Goal: Information Seeking & Learning: Learn about a topic

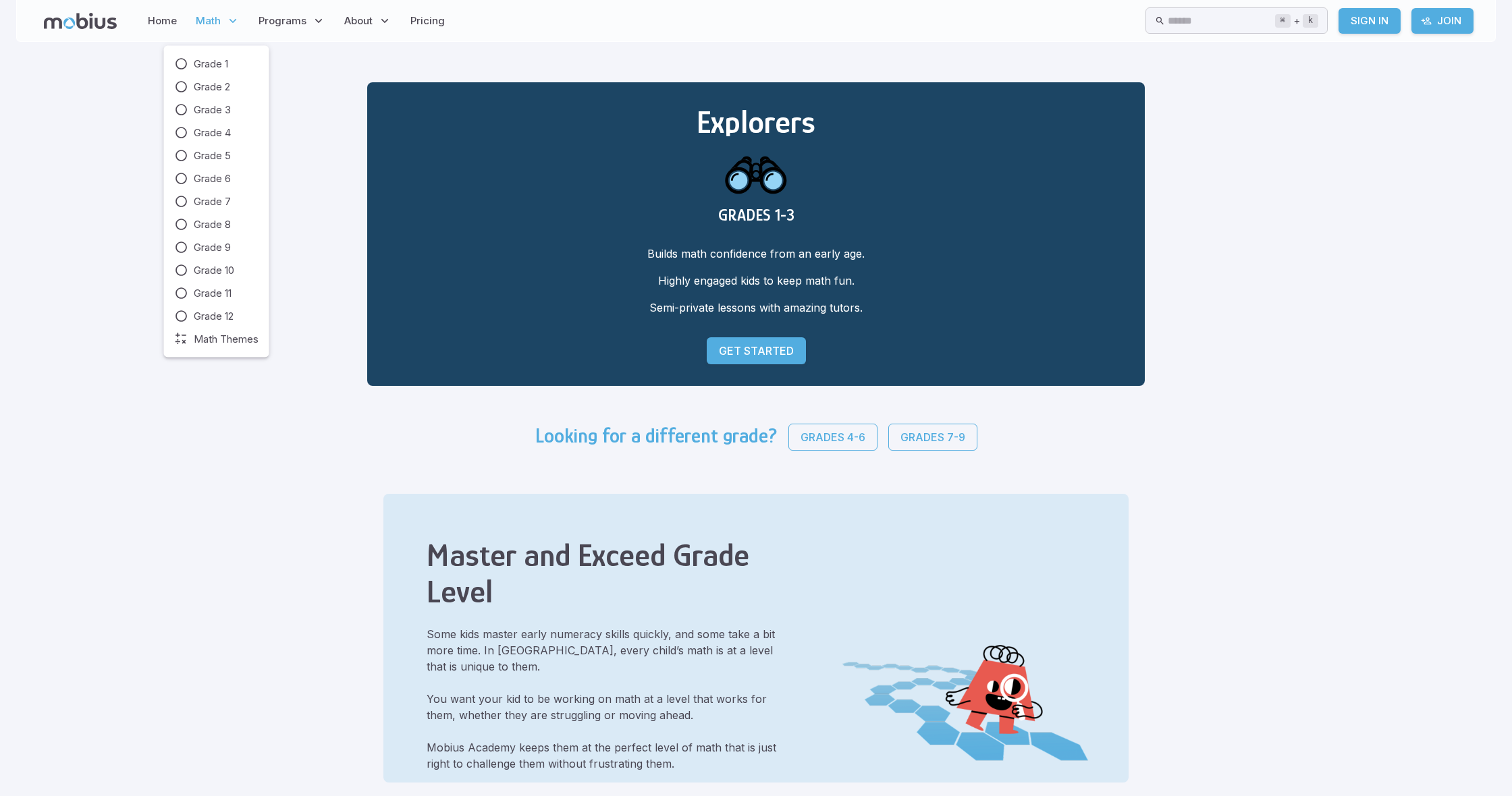
click at [208, 16] on span "Math" at bounding box center [208, 21] width 25 height 15
click at [175, 130] on icon at bounding box center [181, 133] width 13 height 13
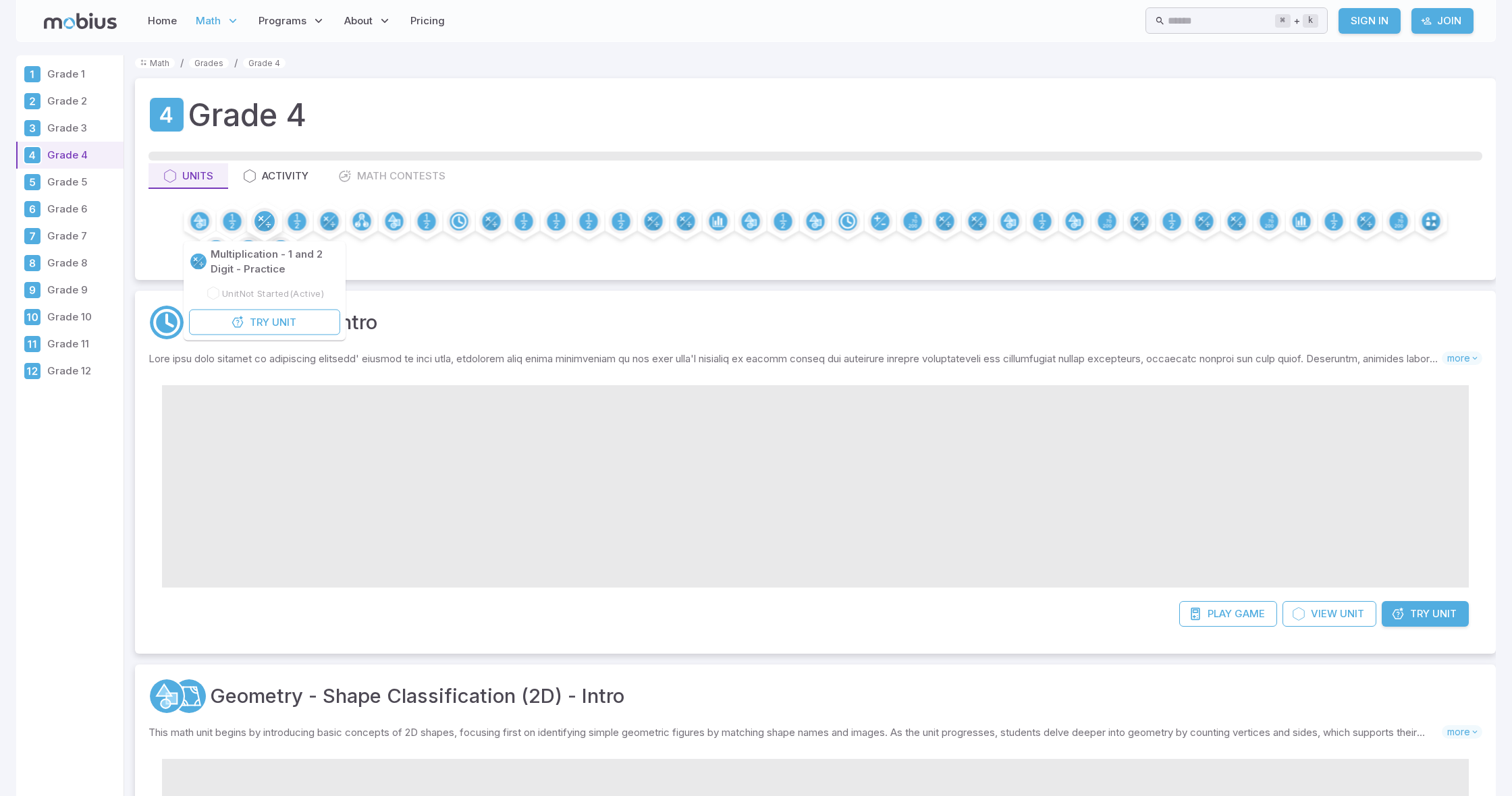
scroll to position [6, 1]
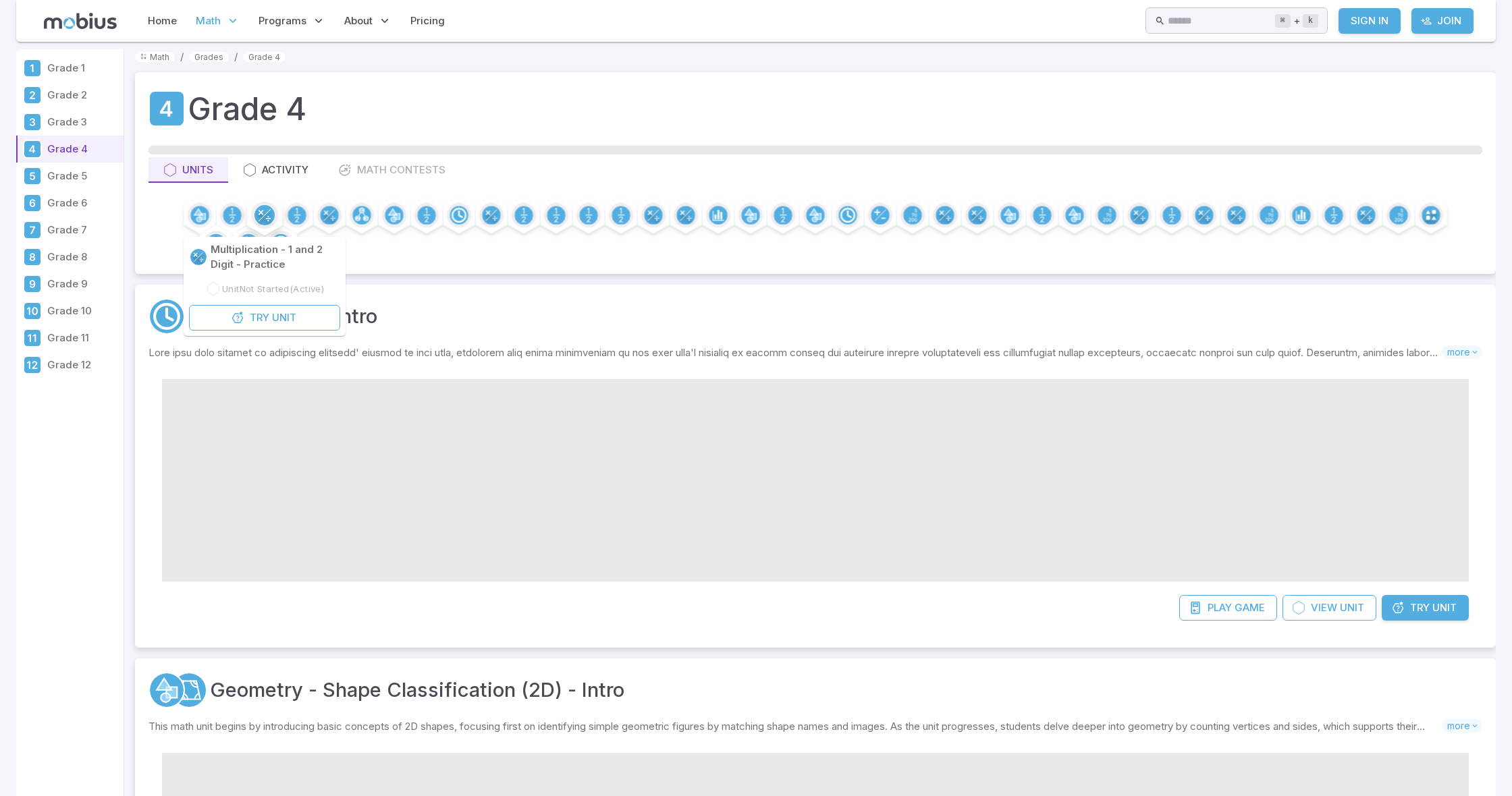
click at [262, 224] on circle at bounding box center [264, 215] width 20 height 20
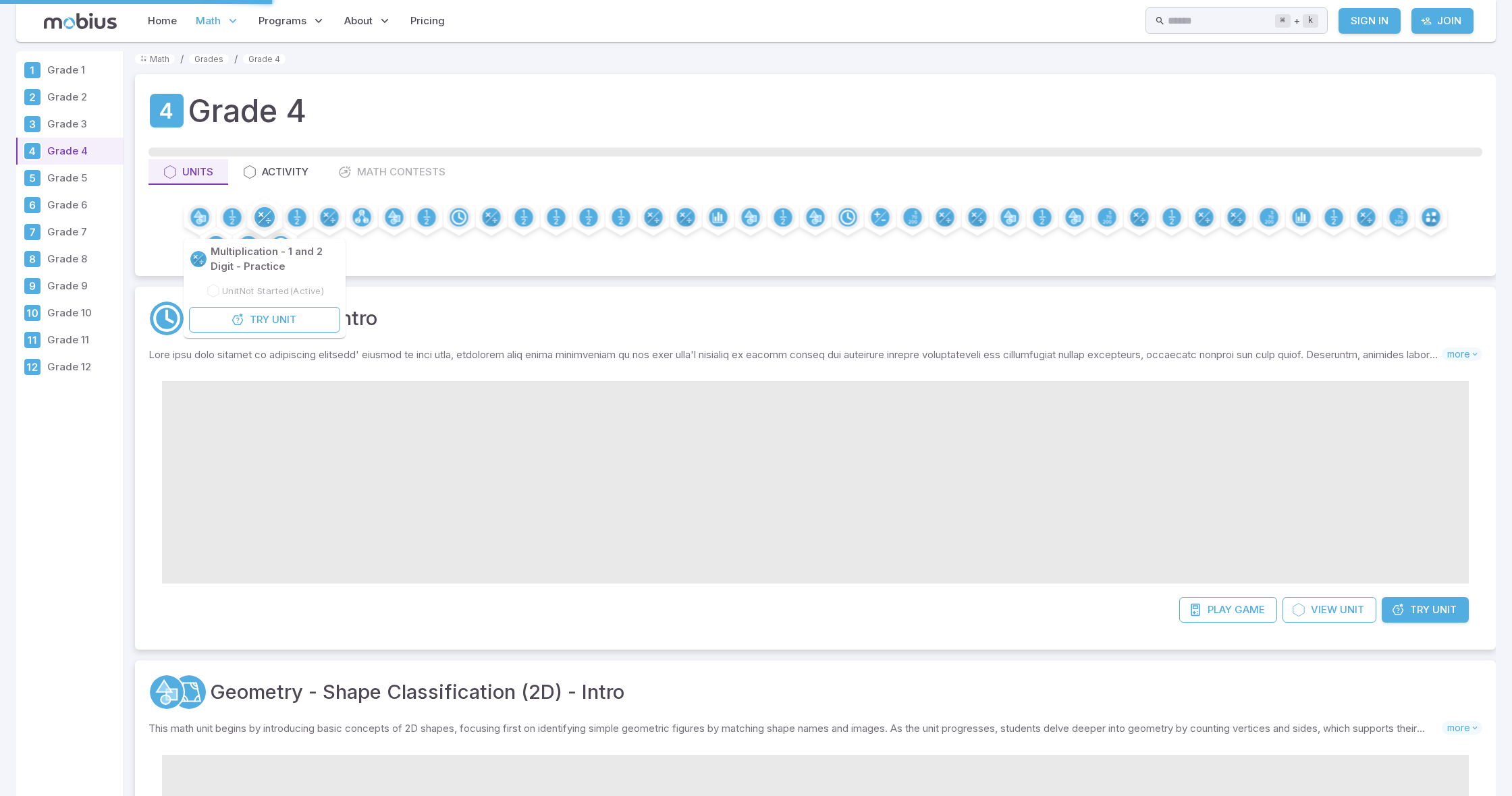
scroll to position [2, 0]
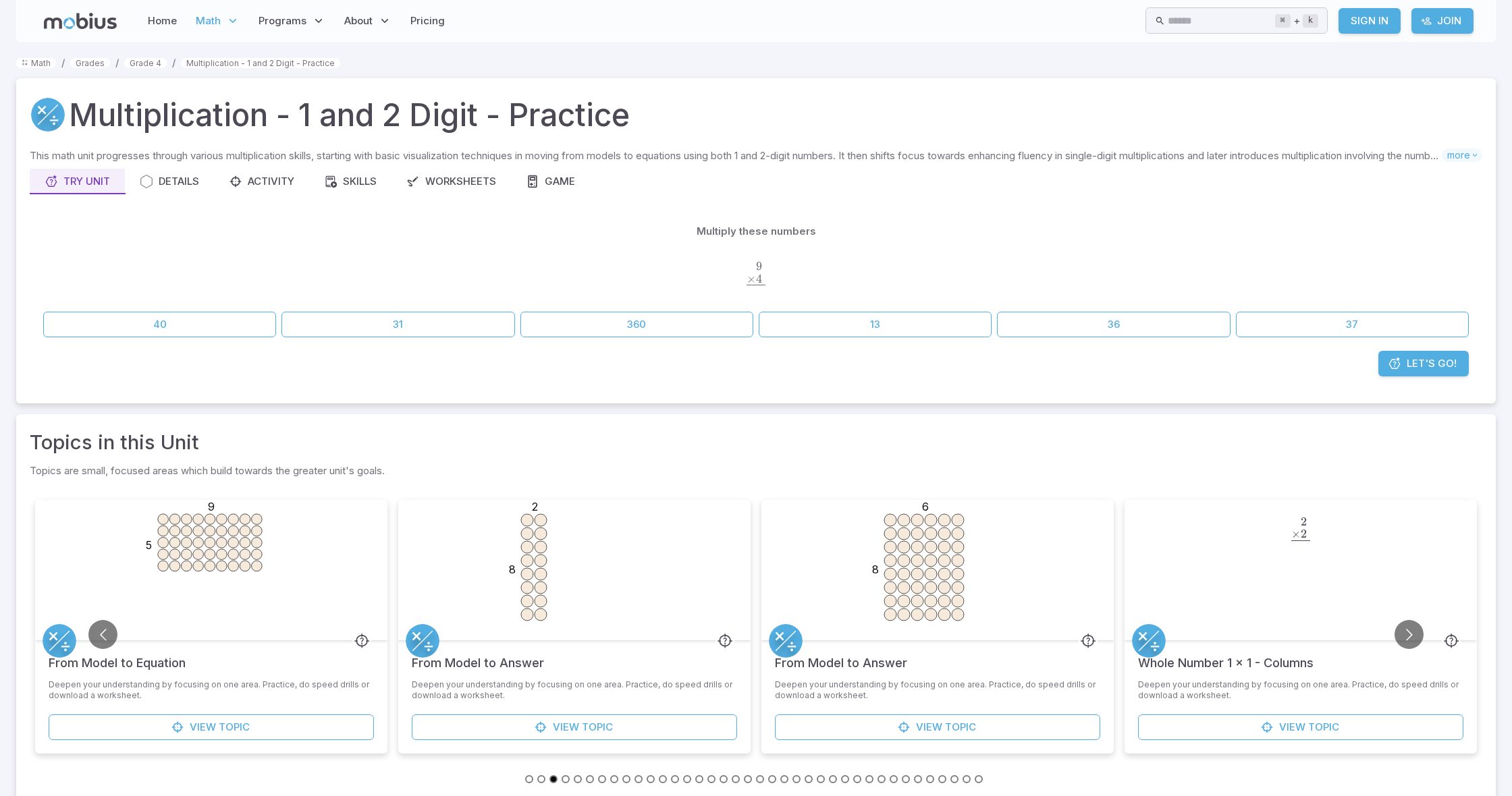
drag, startPoint x: 755, startPoint y: 636, endPoint x: 767, endPoint y: 636, distance: 12.0
click at [755, 636] on li "2 8 From Model to Answer Deepen your understanding by focusing on one area. Pra…" at bounding box center [574, 635] width 363 height 270
click at [838, 728] on link "View Topic" at bounding box center [937, 727] width 325 height 25
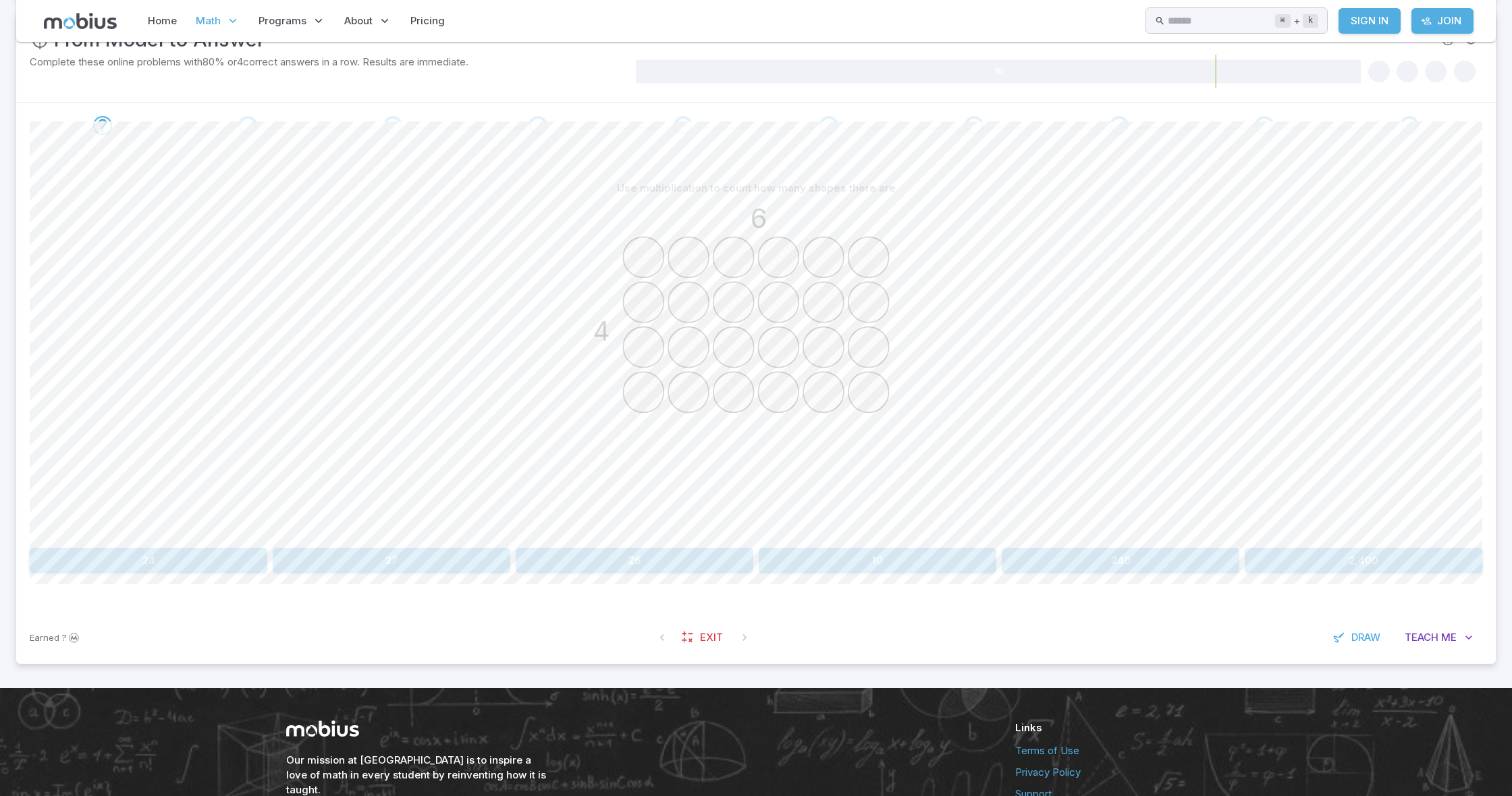
scroll to position [252, 0]
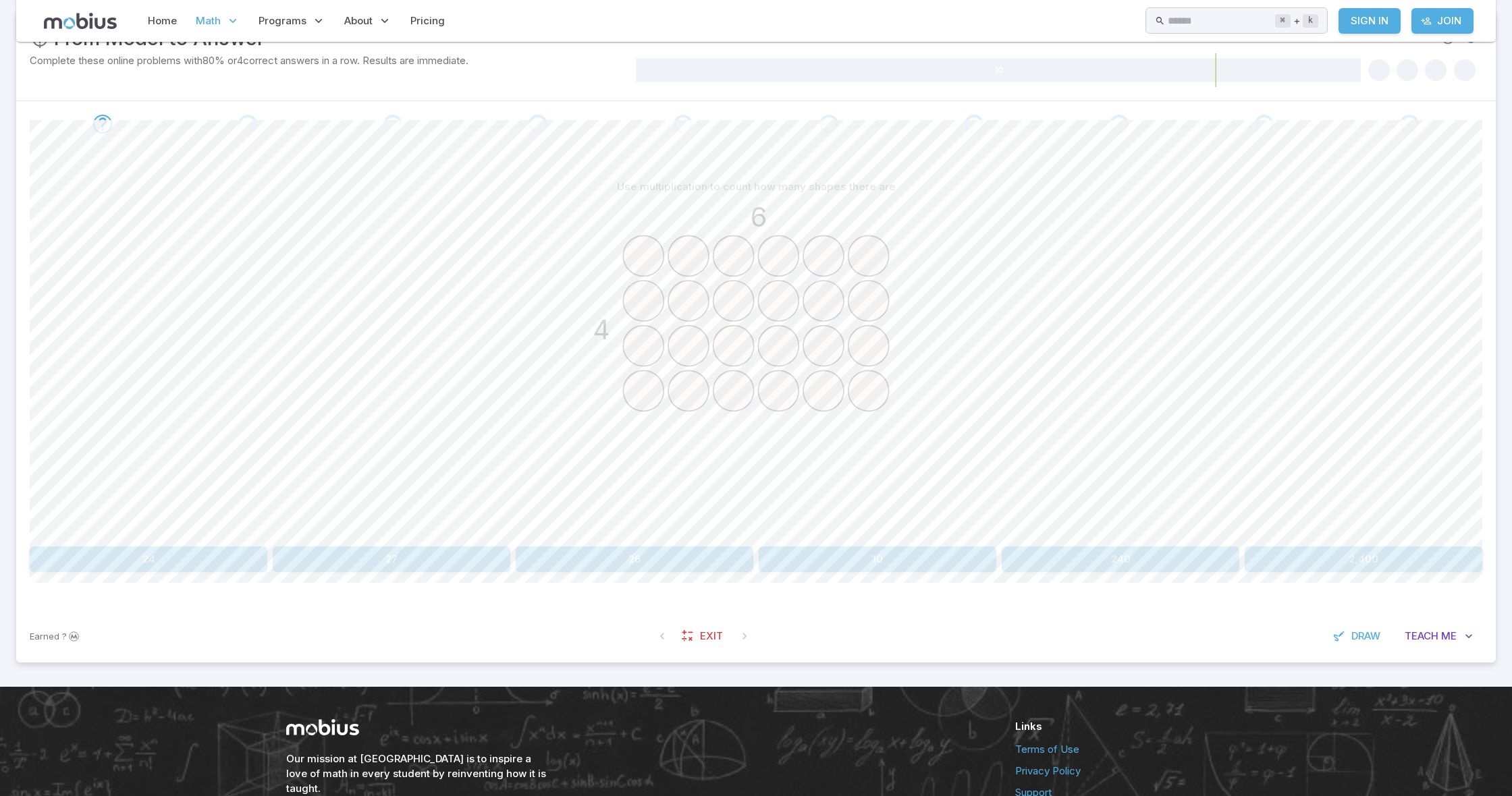
click at [160, 563] on button "24" at bounding box center [148, 559] width 238 height 25
click at [802, 552] on button "64" at bounding box center [877, 559] width 238 height 25
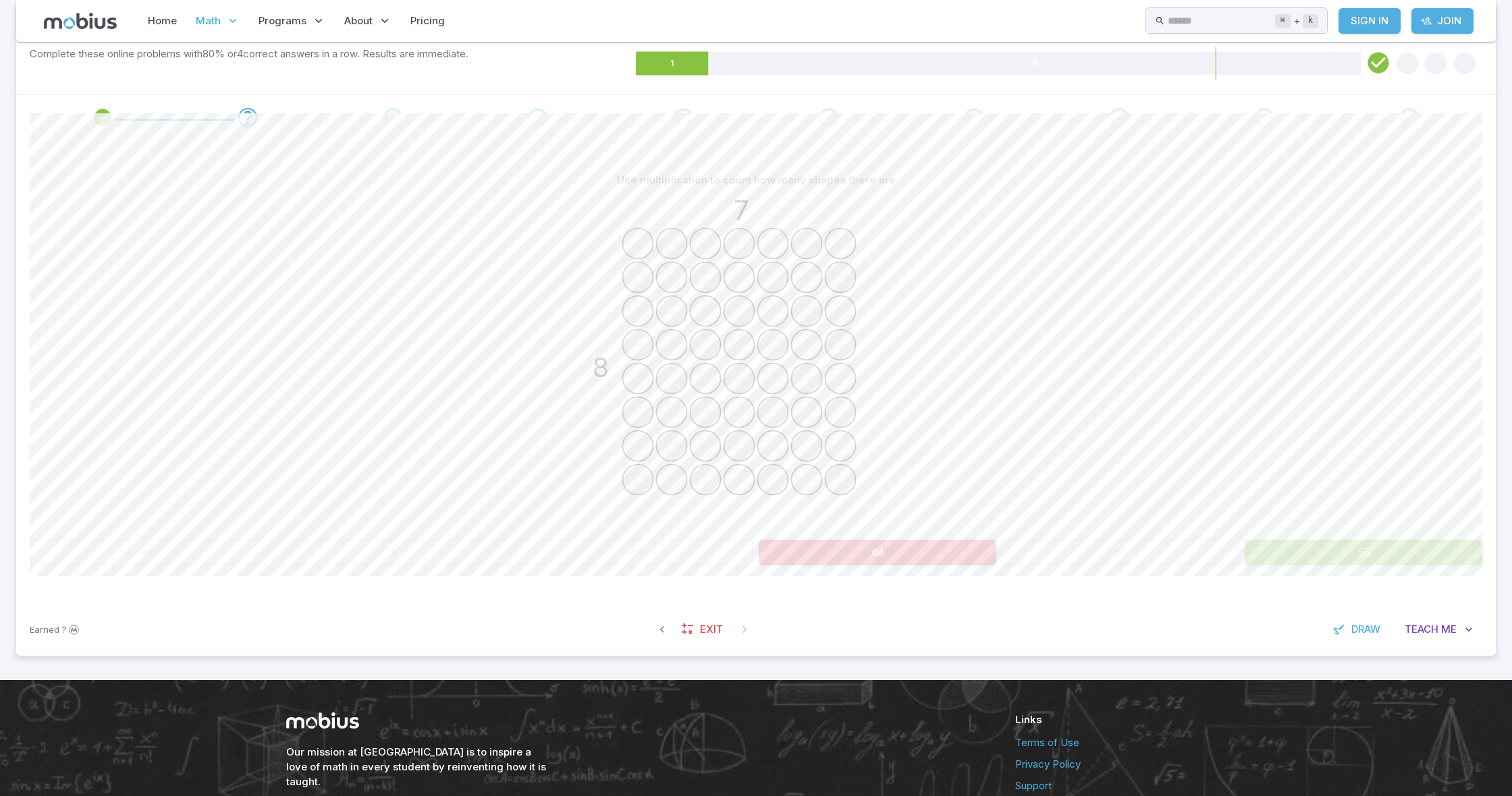
click at [1319, 567] on div "Use multiplication to count how many shapes there are 7 8 60 15 46 64 50 56 Can…" at bounding box center [756, 371] width 1453 height 463
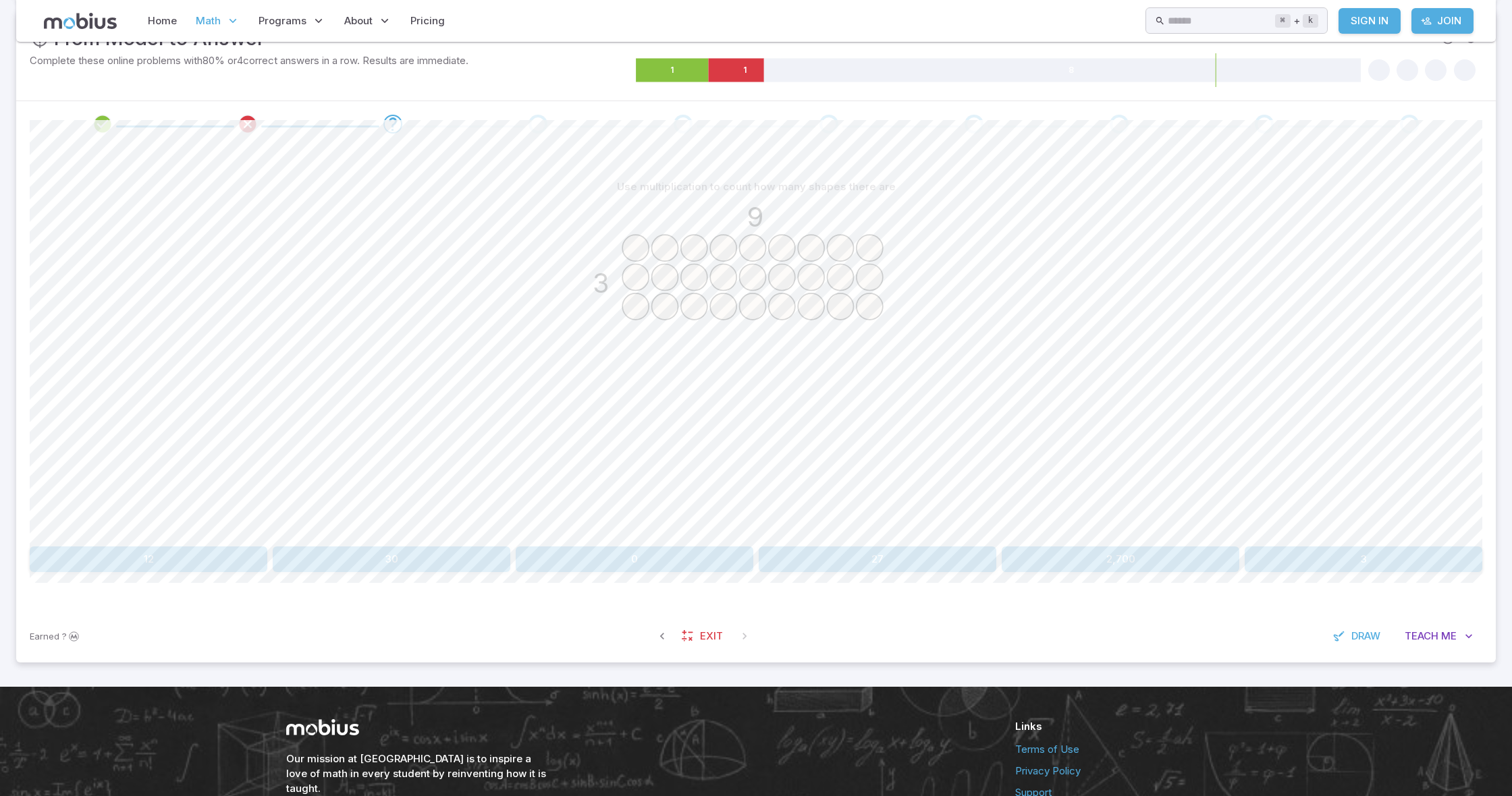
click at [1298, 559] on button "3" at bounding box center [1363, 559] width 238 height 25
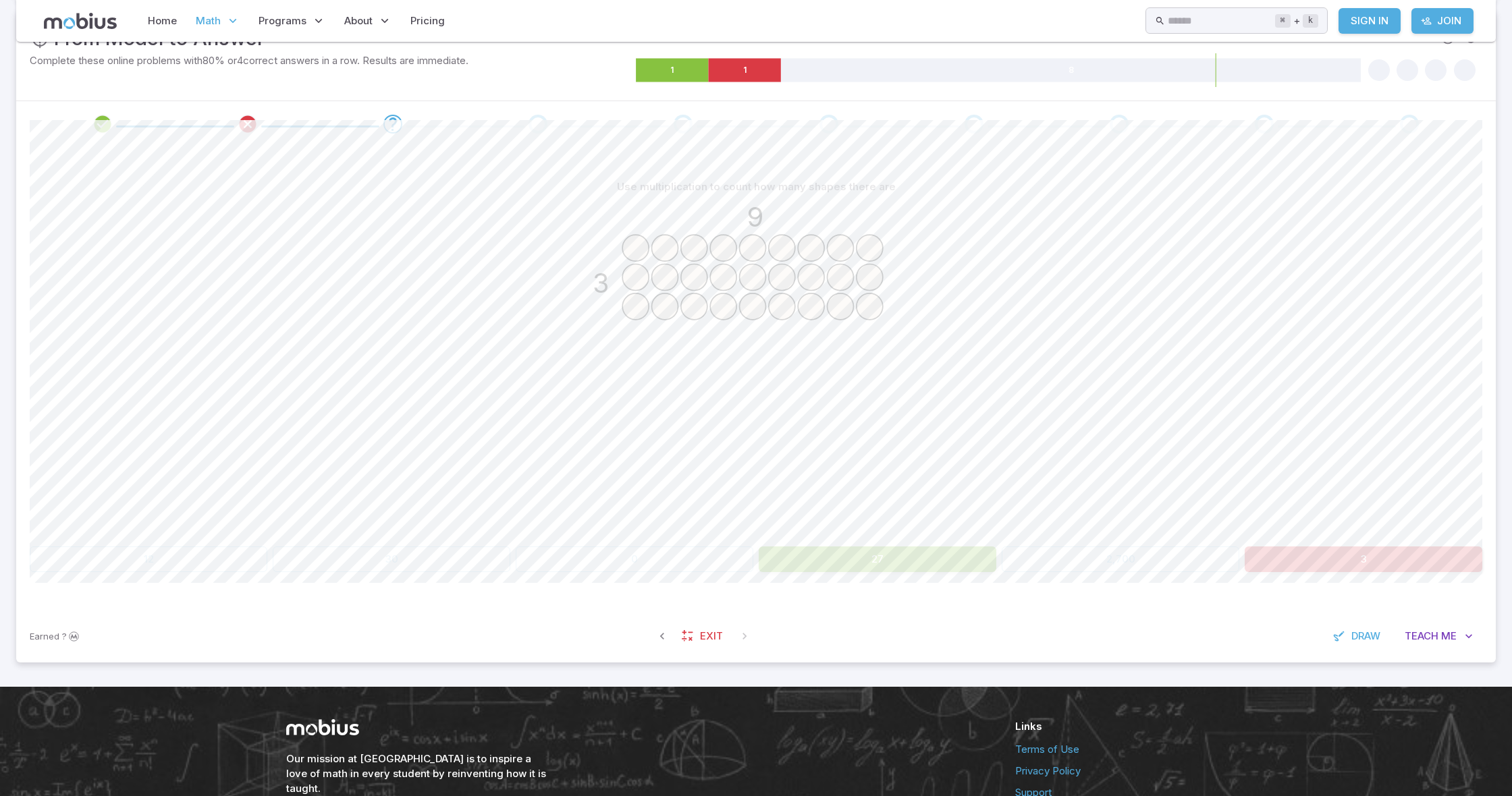
drag, startPoint x: 1014, startPoint y: 556, endPoint x: 1000, endPoint y: 559, distance: 14.3
click at [1013, 556] on div "12 30 0 27 2,700 3" at bounding box center [756, 559] width 1453 height 25
click at [952, 556] on button "27" at bounding box center [877, 559] width 238 height 25
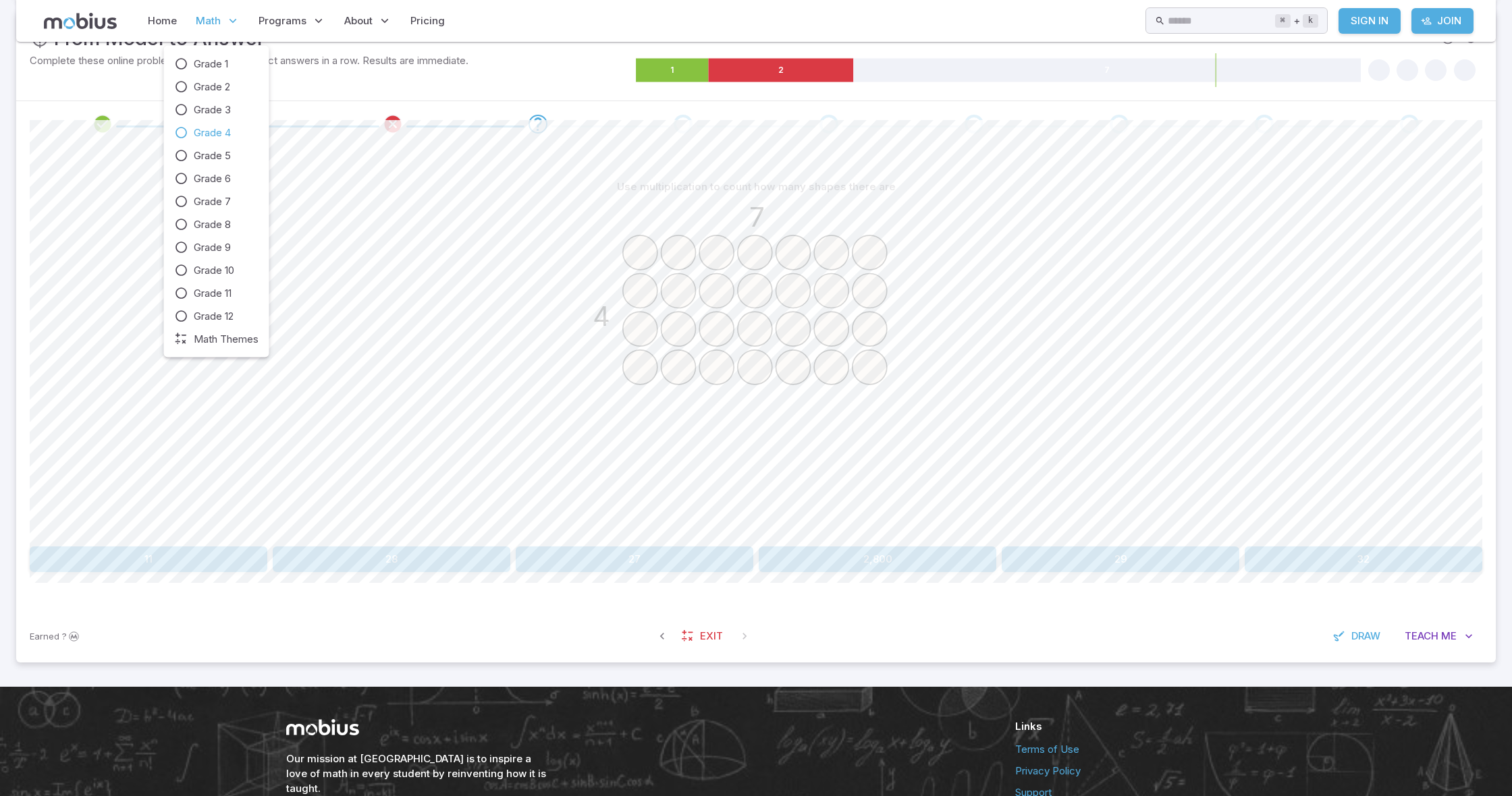
click at [199, 21] on span "Math" at bounding box center [208, 21] width 25 height 15
click at [184, 130] on icon at bounding box center [181, 133] width 13 height 13
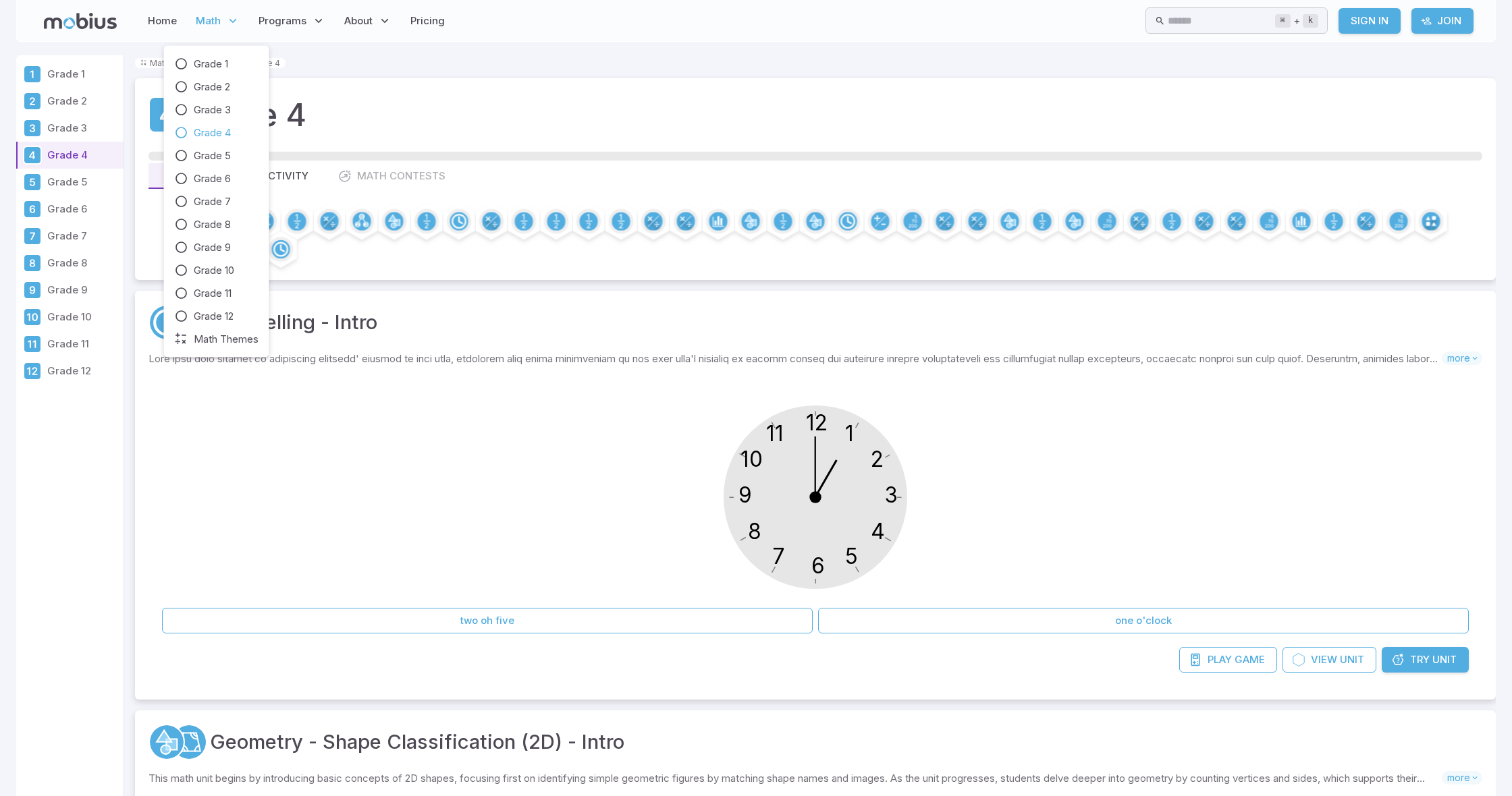
click at [212, 16] on span "Math" at bounding box center [208, 21] width 25 height 15
click at [184, 67] on icon at bounding box center [181, 64] width 13 height 13
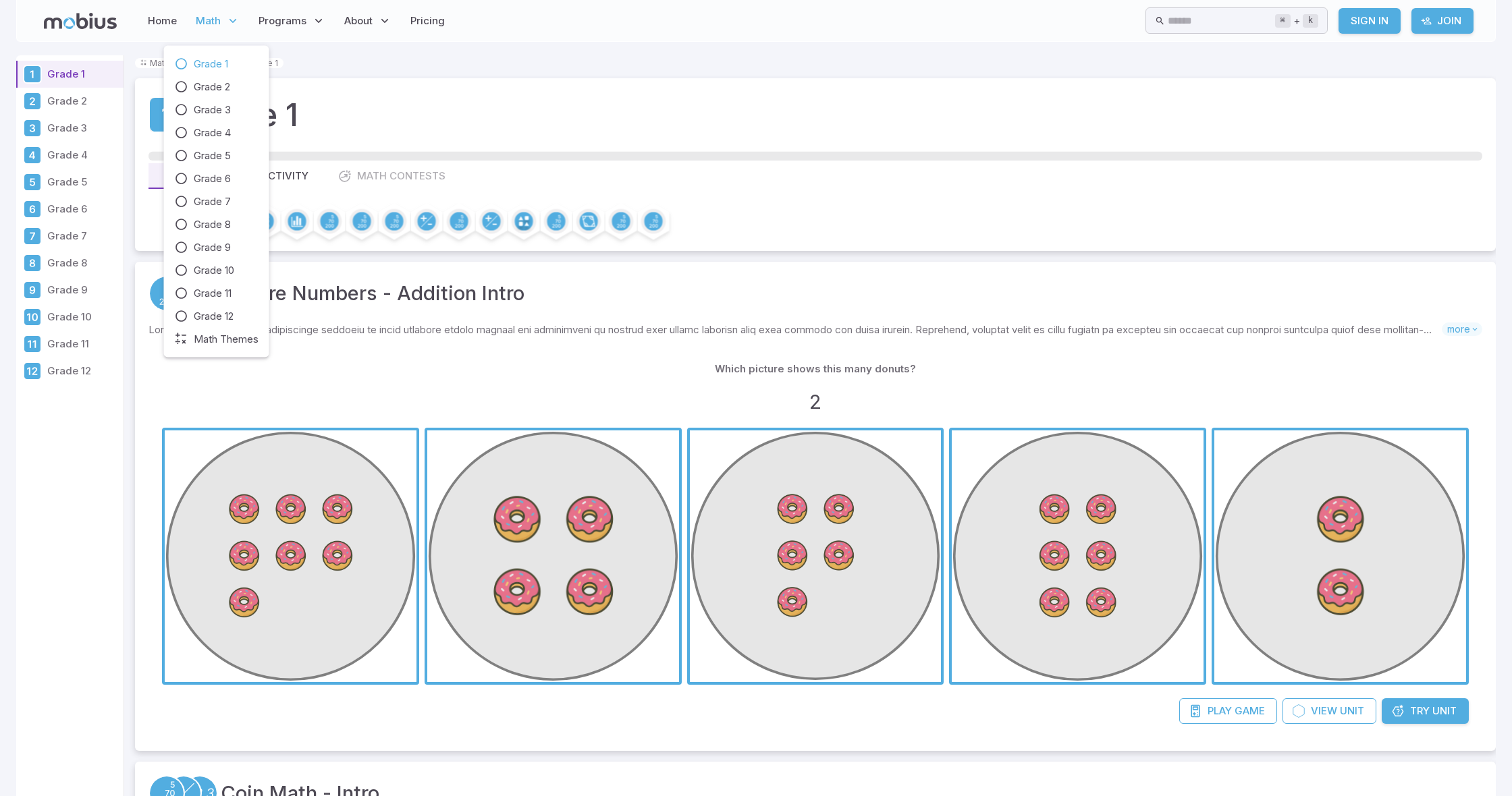
click at [174, 316] on div "Grade 1 Grade 2 Grade 3 Grade 4 Grade 5 Grade 6 Grade 7 Grade 8 Grade 9 Grade 1…" at bounding box center [217, 201] width 106 height 312
click at [207, 24] on span "Math" at bounding box center [208, 21] width 25 height 15
click at [181, 318] on icon at bounding box center [181, 317] width 13 height 13
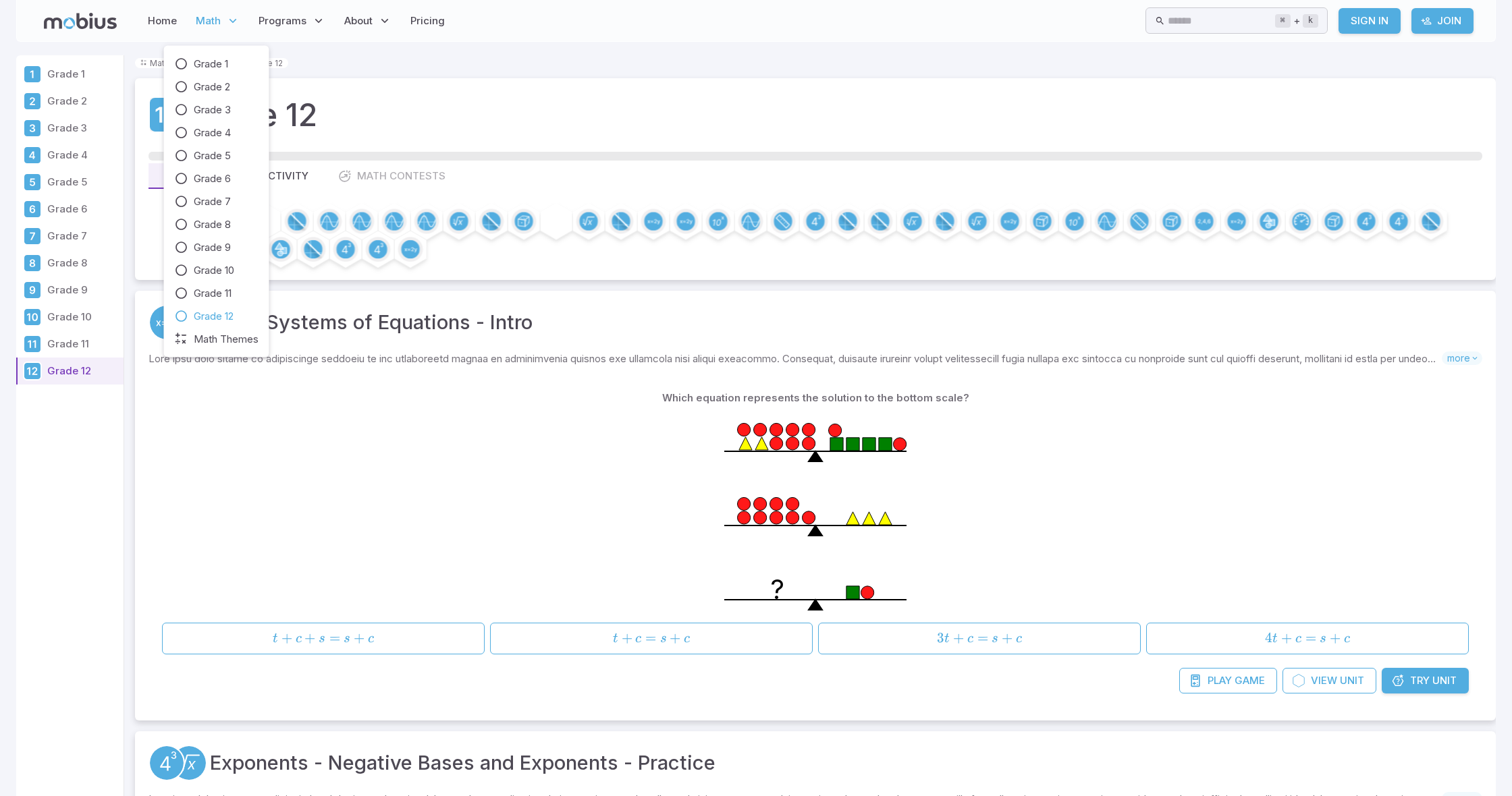
click at [212, 19] on span "Math" at bounding box center [208, 21] width 25 height 15
click at [181, 179] on icon at bounding box center [181, 179] width 13 height 13
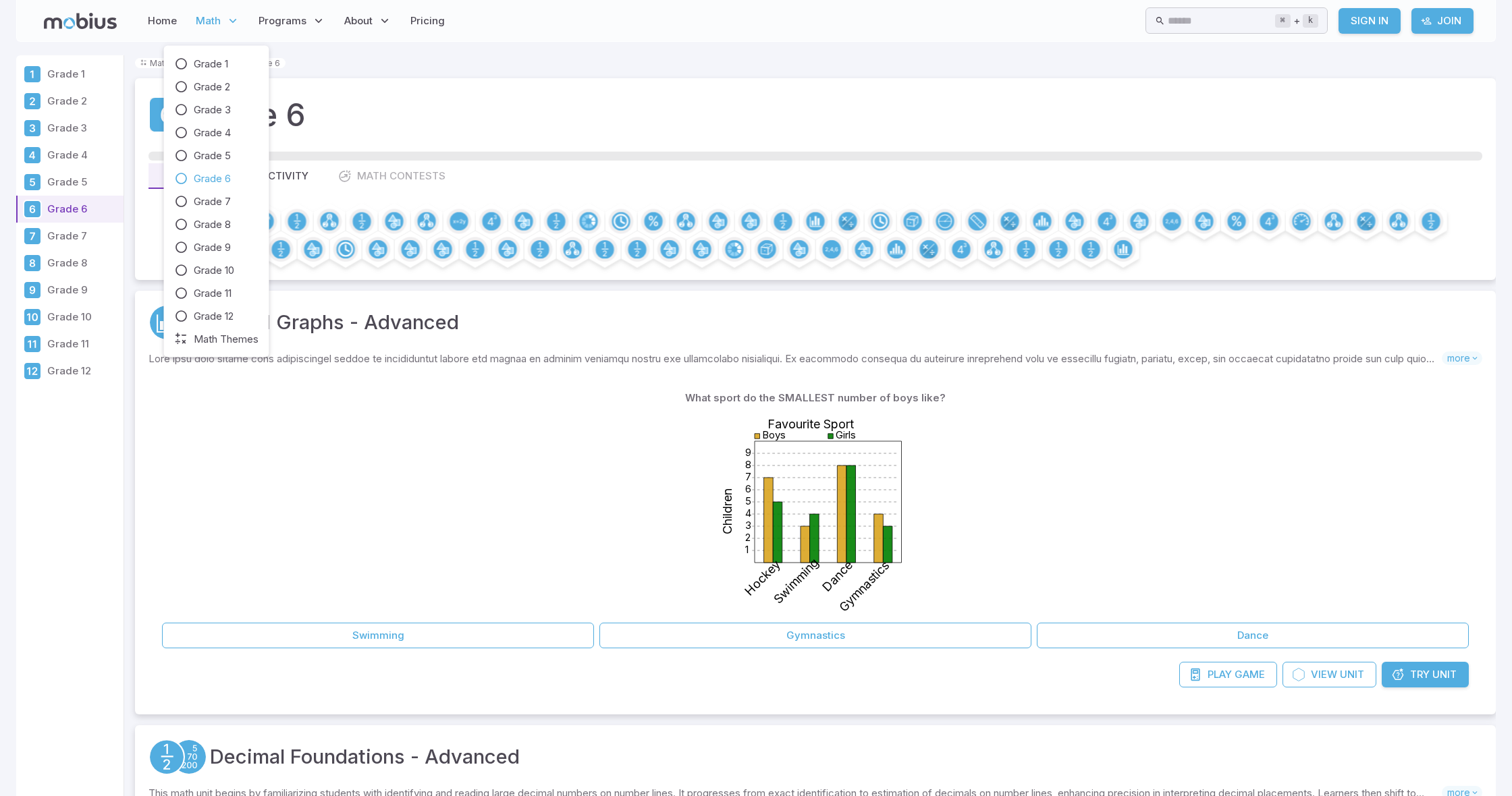
click at [214, 17] on span "Math" at bounding box center [208, 21] width 25 height 15
click at [209, 21] on span "Math" at bounding box center [208, 21] width 25 height 15
click at [181, 132] on icon at bounding box center [181, 133] width 13 height 13
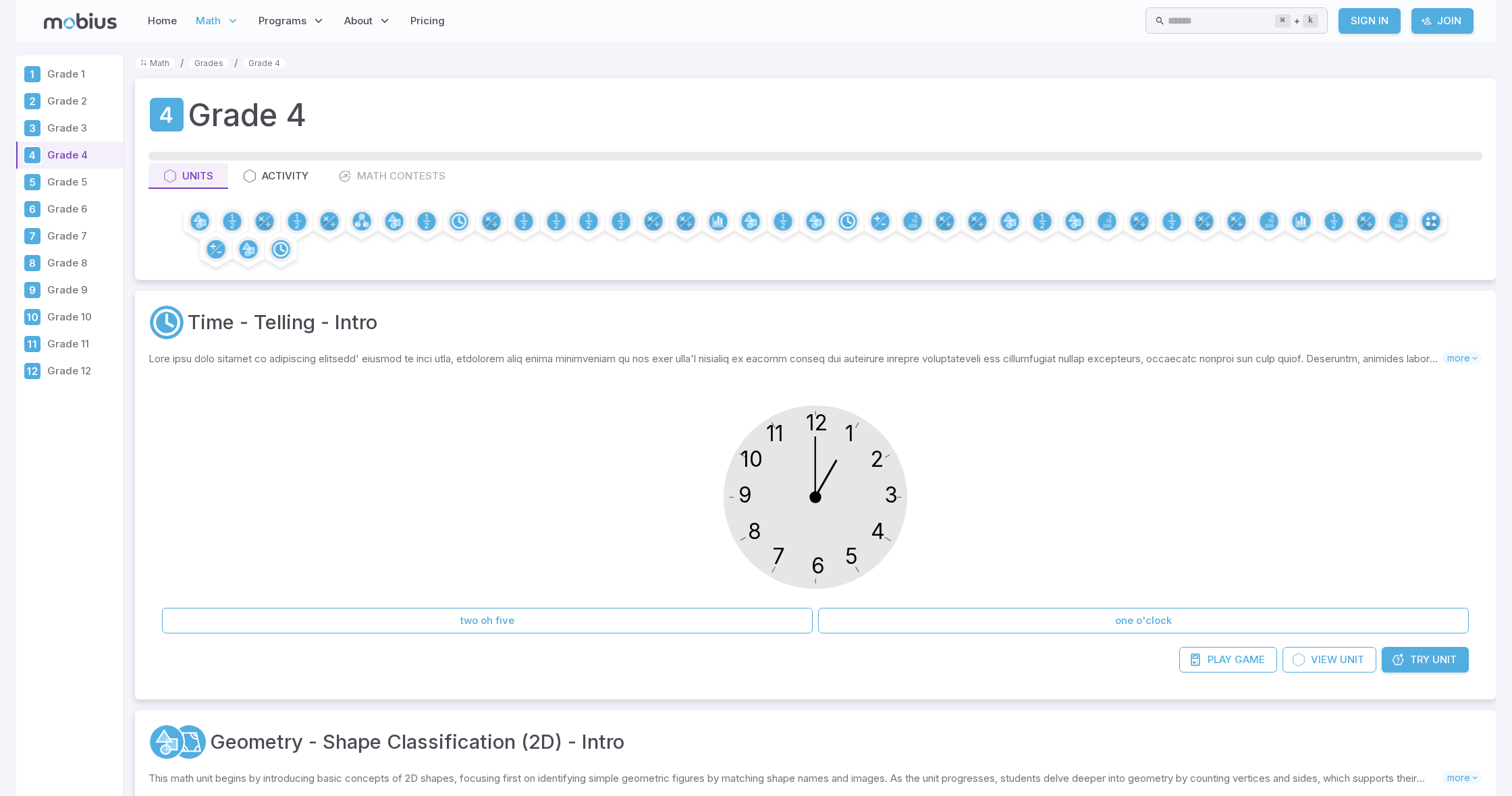
click at [603, 452] on div "12 6 3 9 1 2 11 10 5 4 7 8" at bounding box center [815, 499] width 1307 height 207
click at [1272, 658] on link "Play Game" at bounding box center [1228, 660] width 98 height 25
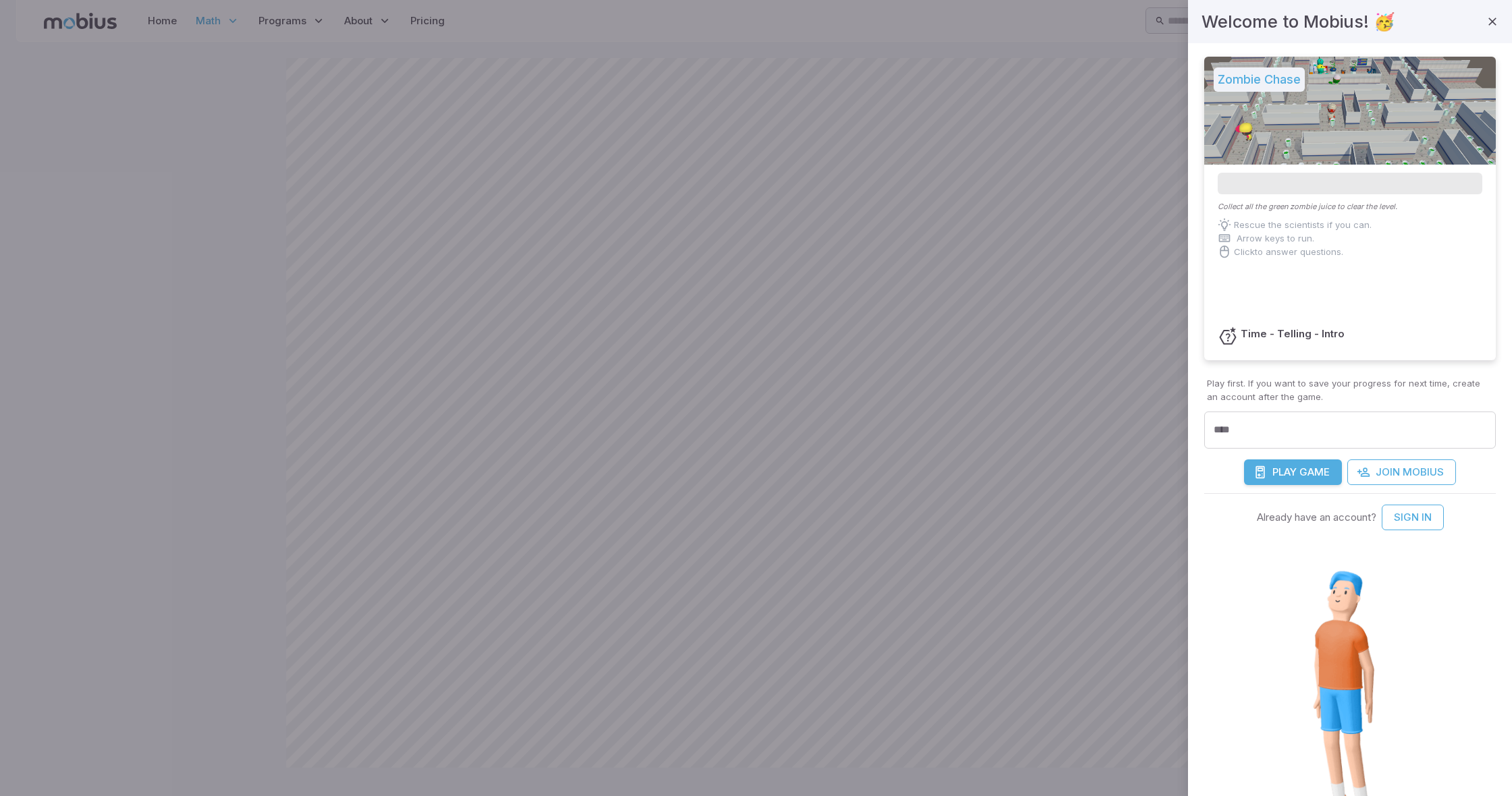
drag, startPoint x: 1355, startPoint y: 256, endPoint x: 1346, endPoint y: 259, distance: 9.5
click at [1353, 258] on div "Collect all the green zombie juice to clear the level. Rescue the scientists if…" at bounding box center [1349, 234] width 291 height 65
click at [942, 355] on div at bounding box center [756, 398] width 1512 height 796
